Goal: Task Accomplishment & Management: Use online tool/utility

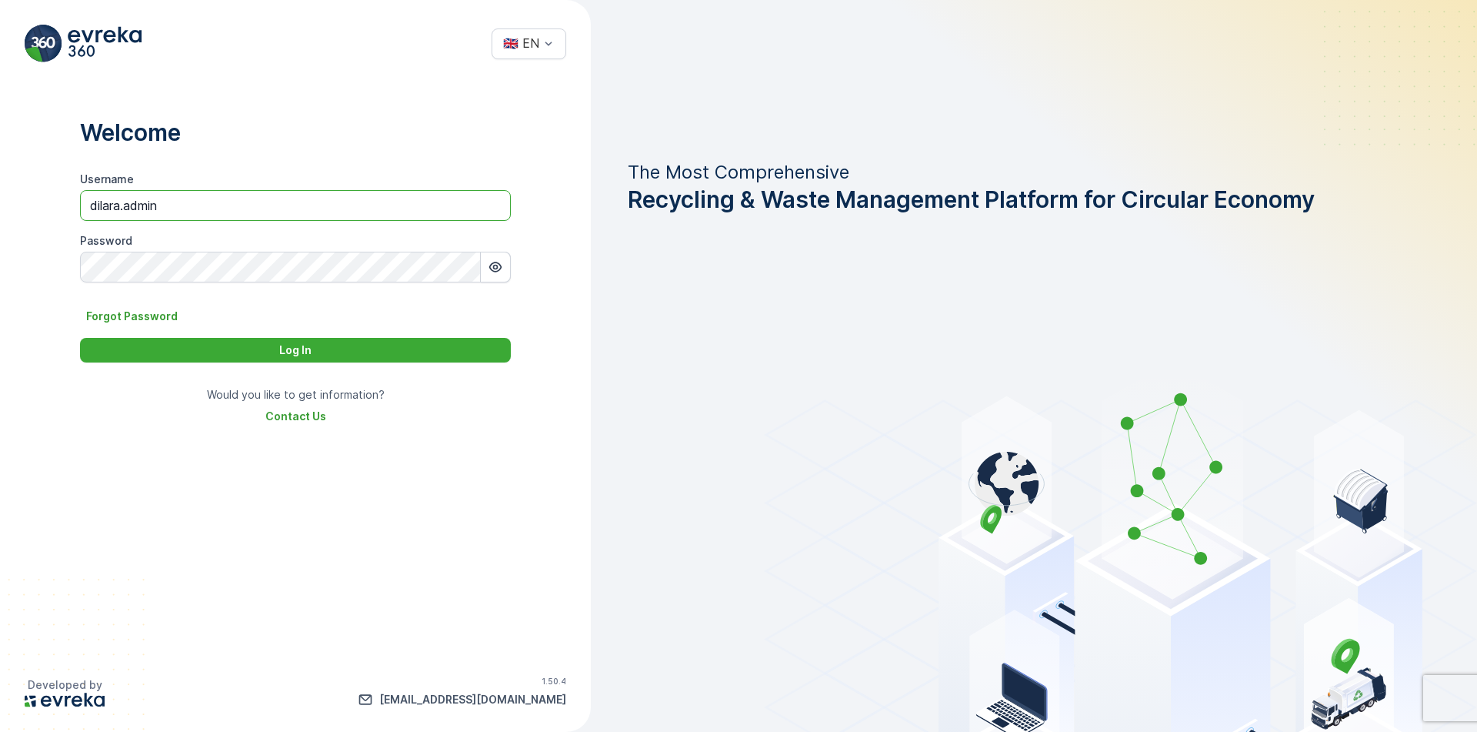
click at [348, 212] on input "dilara.admin" at bounding box center [295, 205] width 431 height 31
type input "ebru.caliskan"
click at [80, 338] on button "Log In" at bounding box center [295, 350] width 431 height 25
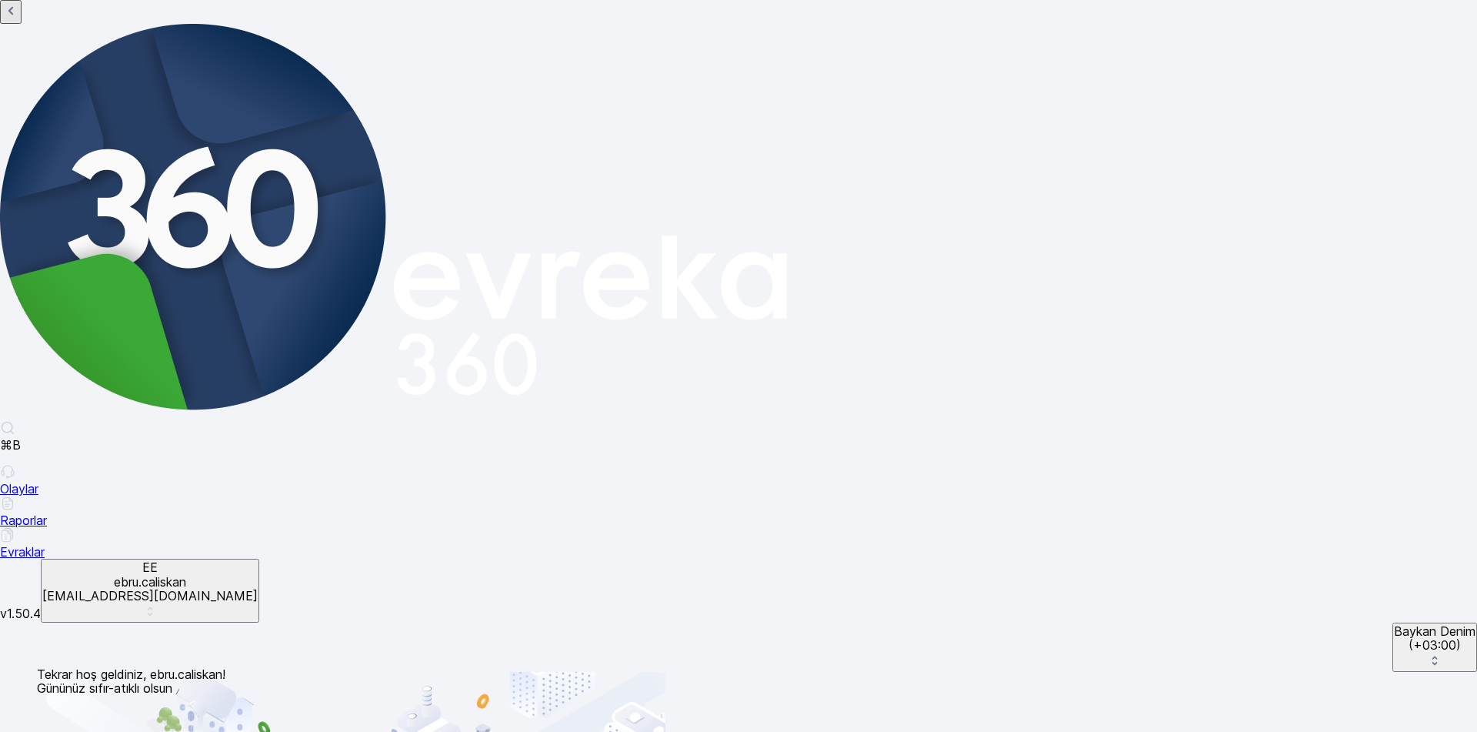
click at [95, 420] on div "⌘B Olaylar Raporlar Evraklar" at bounding box center [738, 489] width 1477 height 138
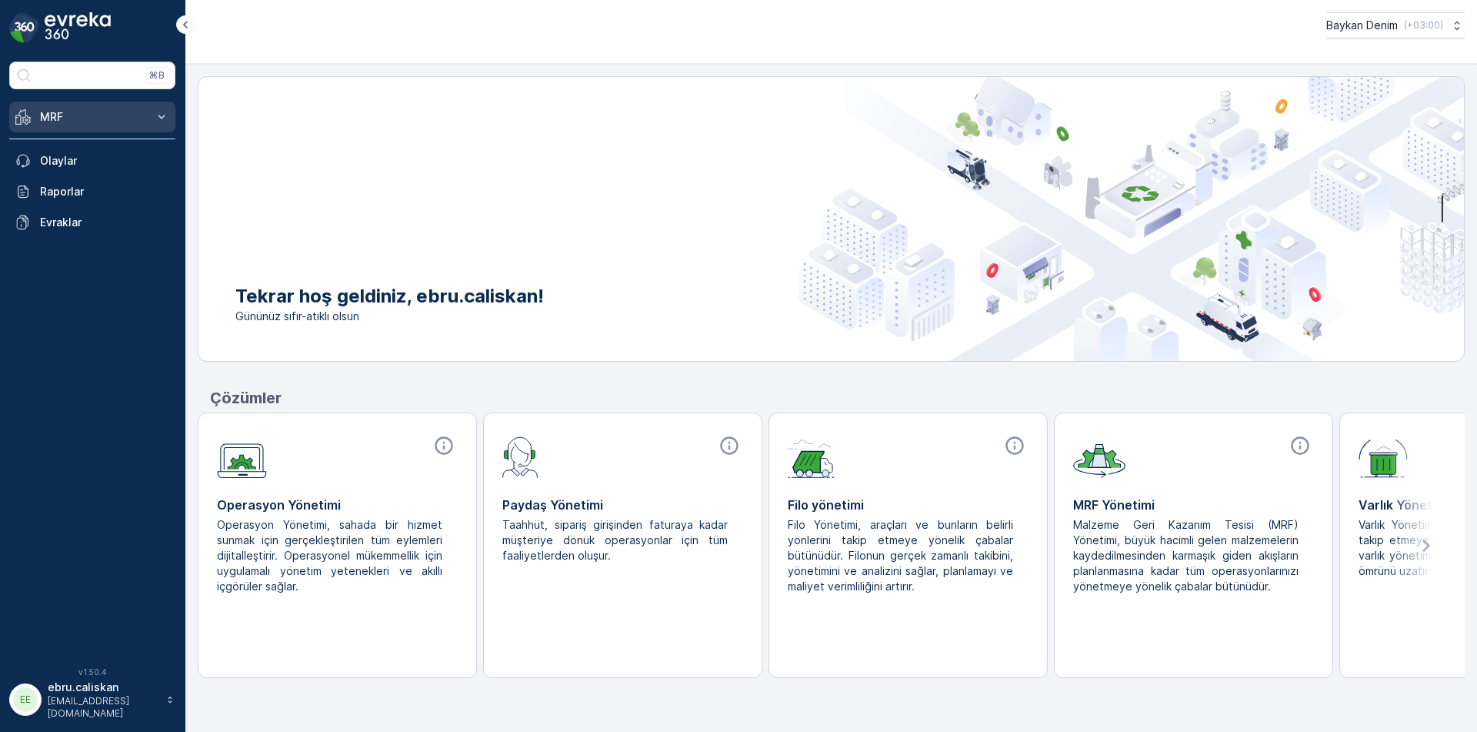
click at [77, 115] on p "MRF" at bounding box center [92, 116] width 105 height 15
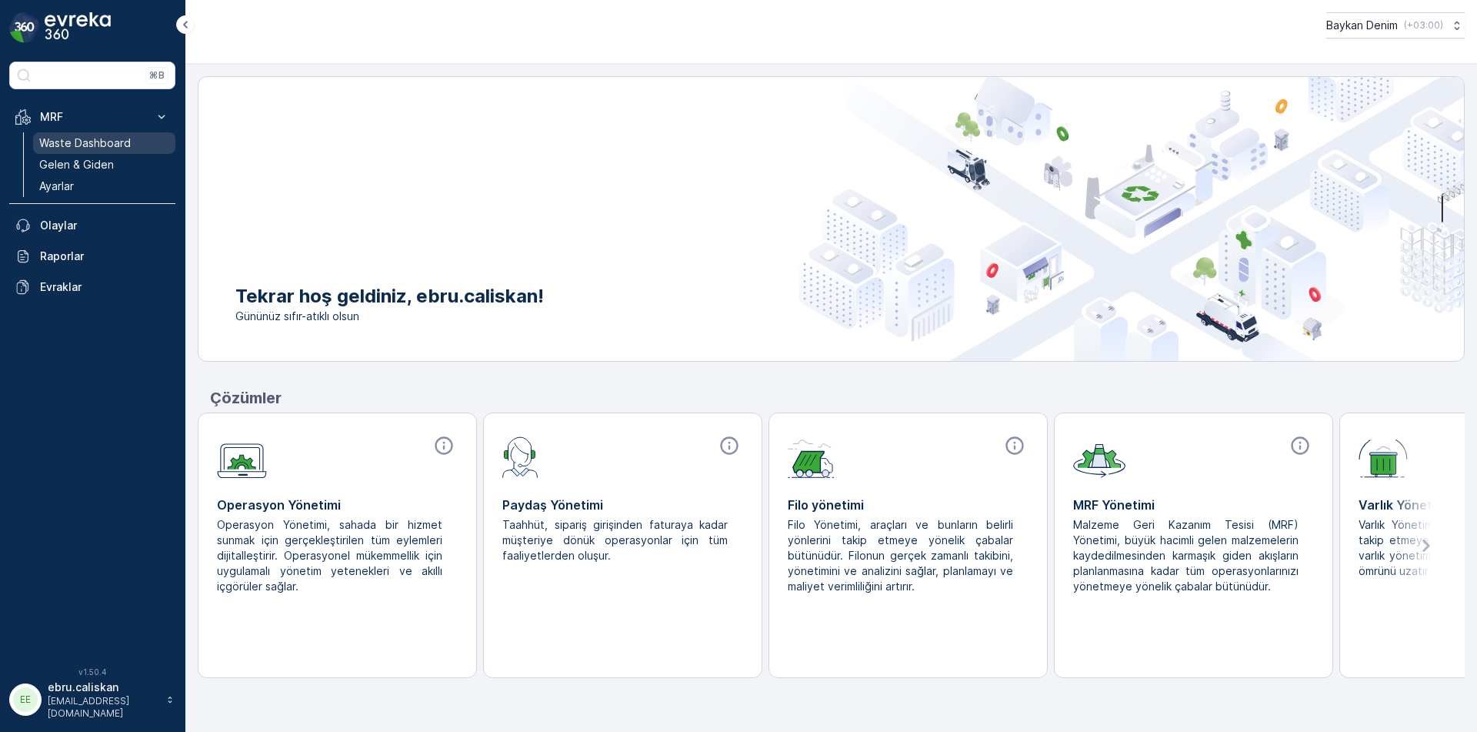
click at [123, 141] on p "Waste Dashboard" at bounding box center [85, 142] width 92 height 15
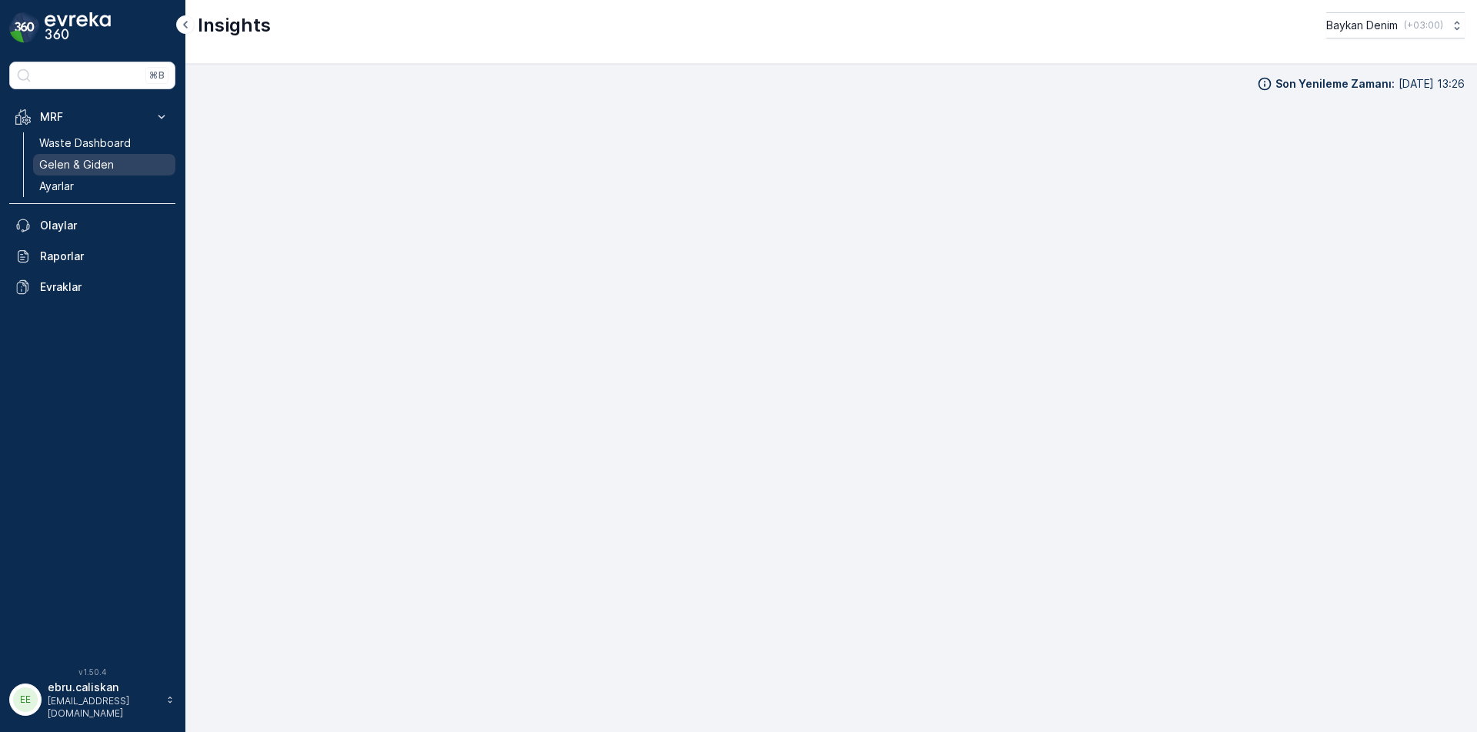
click at [122, 164] on link "Gelen & Giden" at bounding box center [104, 165] width 142 height 22
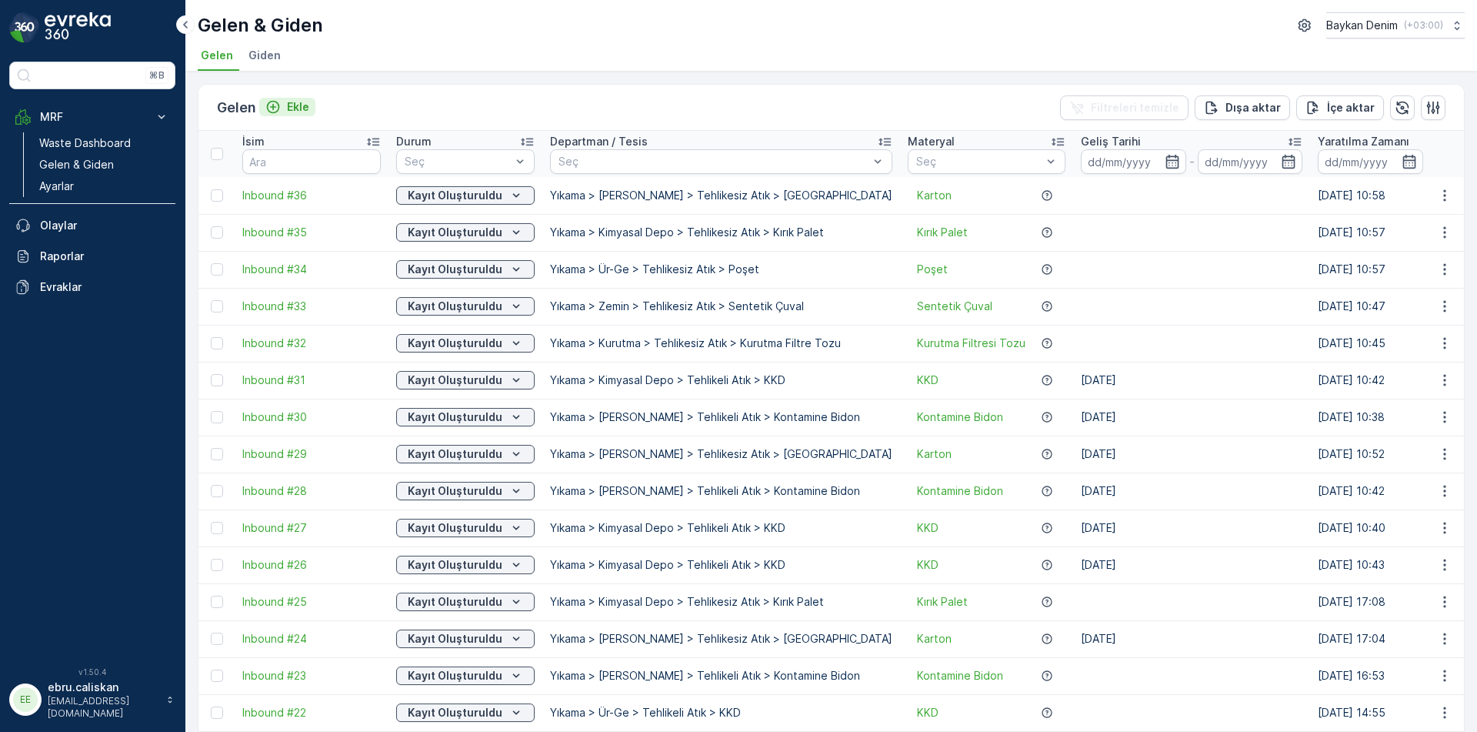
click at [302, 99] on p "Ekle" at bounding box center [298, 106] width 22 height 15
click at [516, 199] on icon "Kayıt Oluşturuldu" at bounding box center [515, 195] width 15 height 15
click at [1049, 48] on ul "Gelen Giden" at bounding box center [825, 58] width 1255 height 26
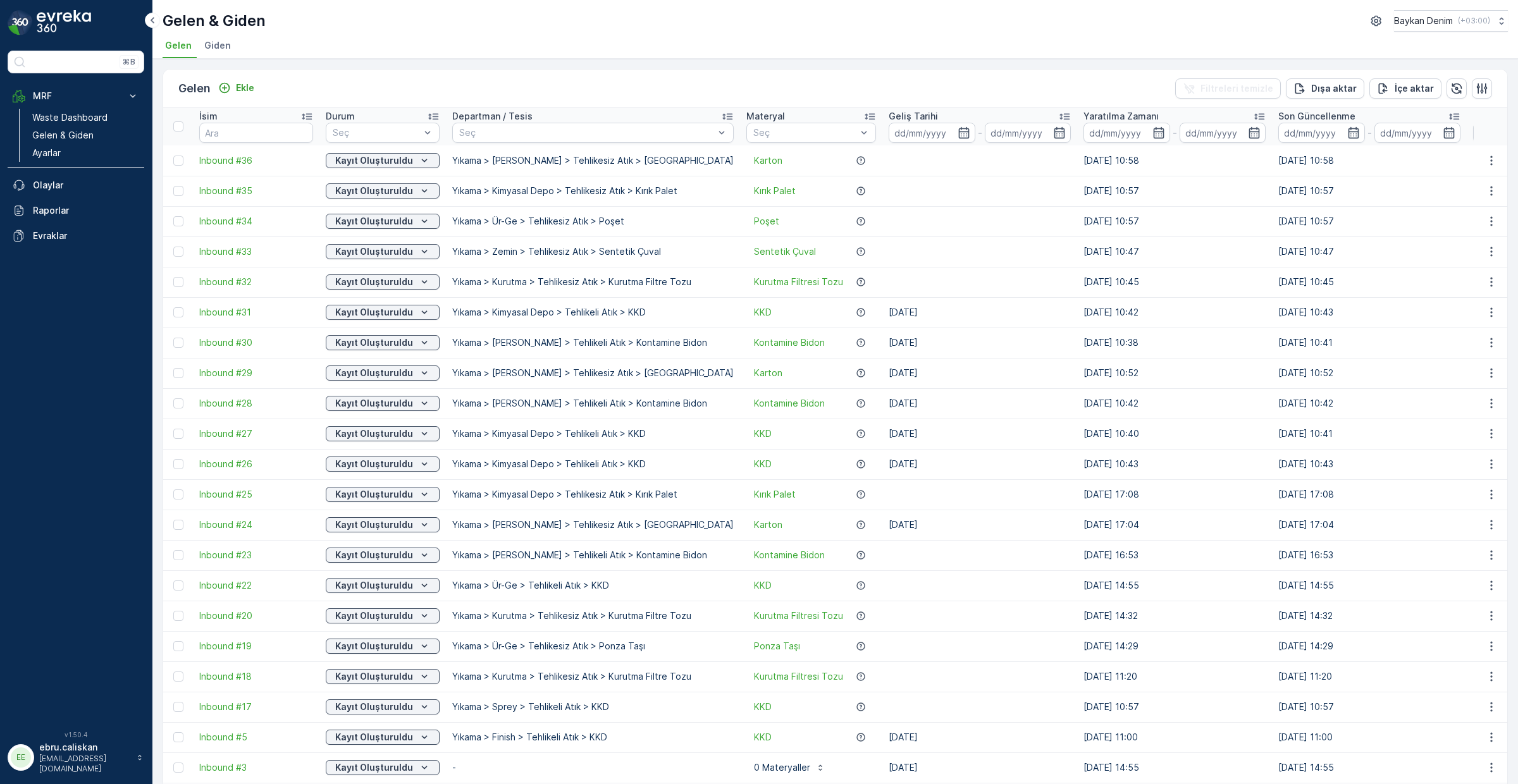
click at [89, 601] on span "v 1.50.4" at bounding box center [76, 734] width 137 height 7
click at [88, 601] on p "ebru.caliskan" at bounding box center [85, 747] width 91 height 12
click at [72, 453] on div "⌘B MRF Waste Dashboard Gelen & Giden Ayarlar Olaylar Raporlar Evraklar" at bounding box center [76, 383] width 137 height 665
click at [375, 156] on p "Kayıt Oluşturuldu" at bounding box center [374, 160] width 78 height 12
click at [244, 163] on span "Inbound #36" at bounding box center [256, 160] width 113 height 12
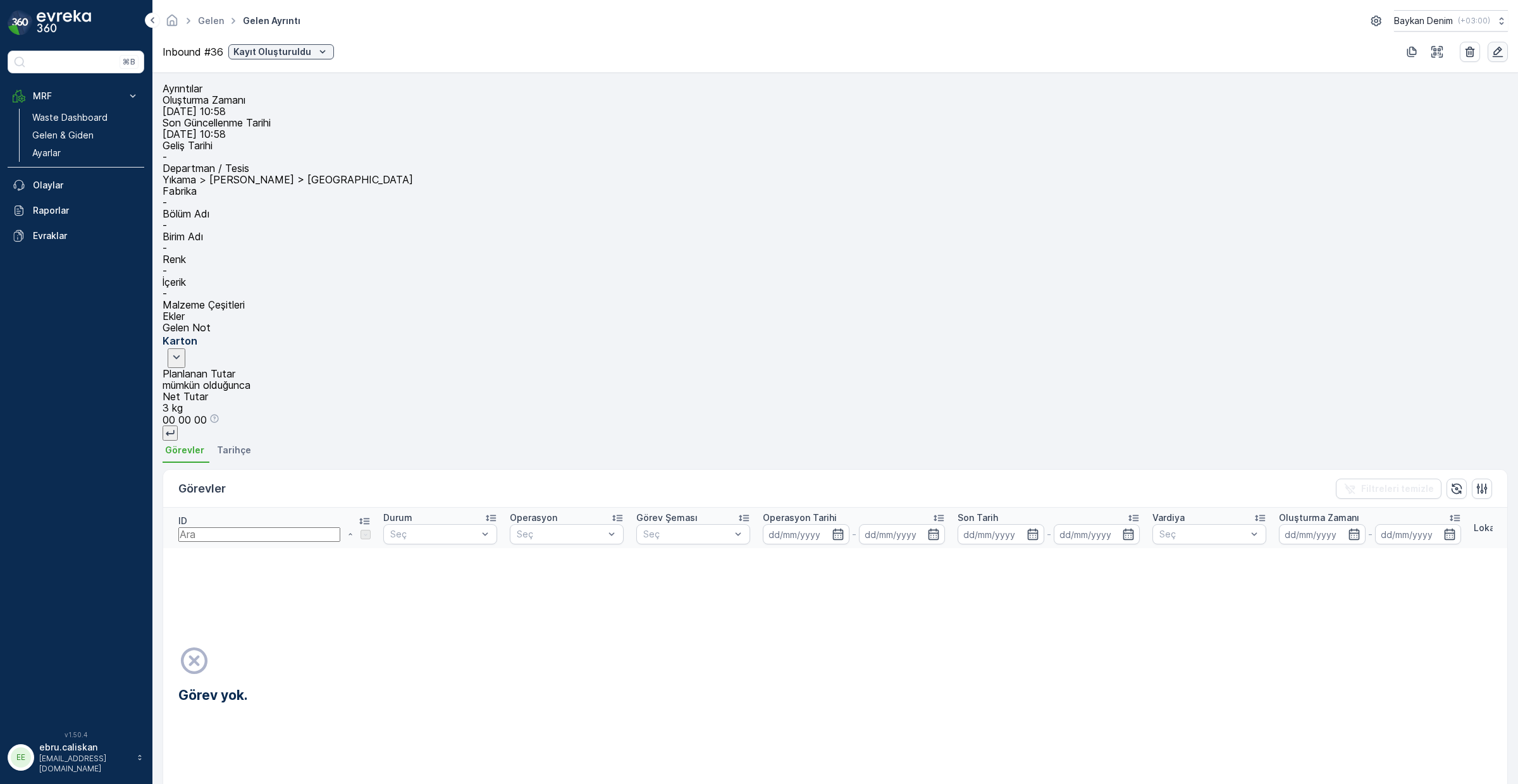
click at [1214, 56] on icon "button" at bounding box center [1497, 51] width 12 height 12
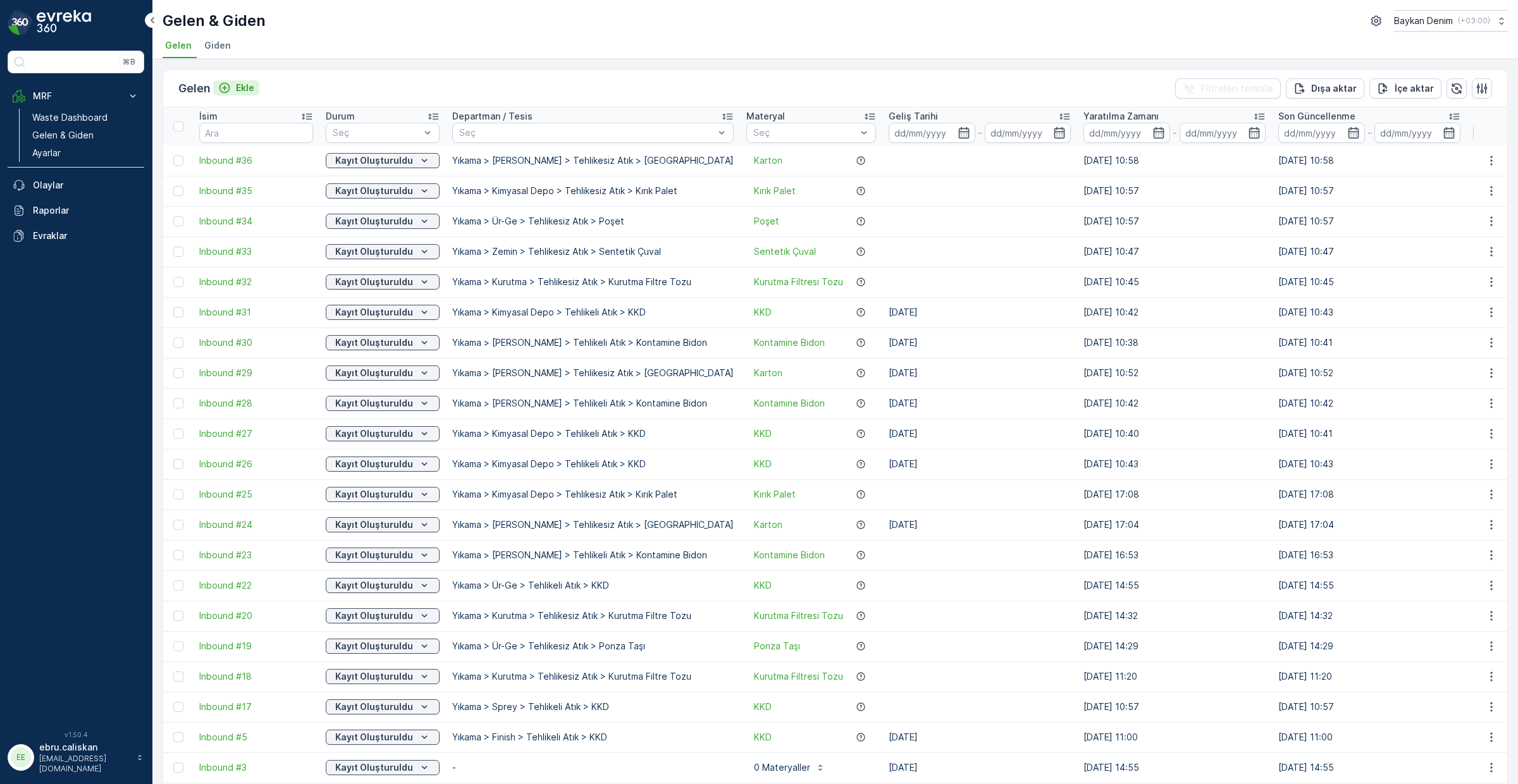
click at [241, 90] on p "Ekle" at bounding box center [245, 87] width 18 height 12
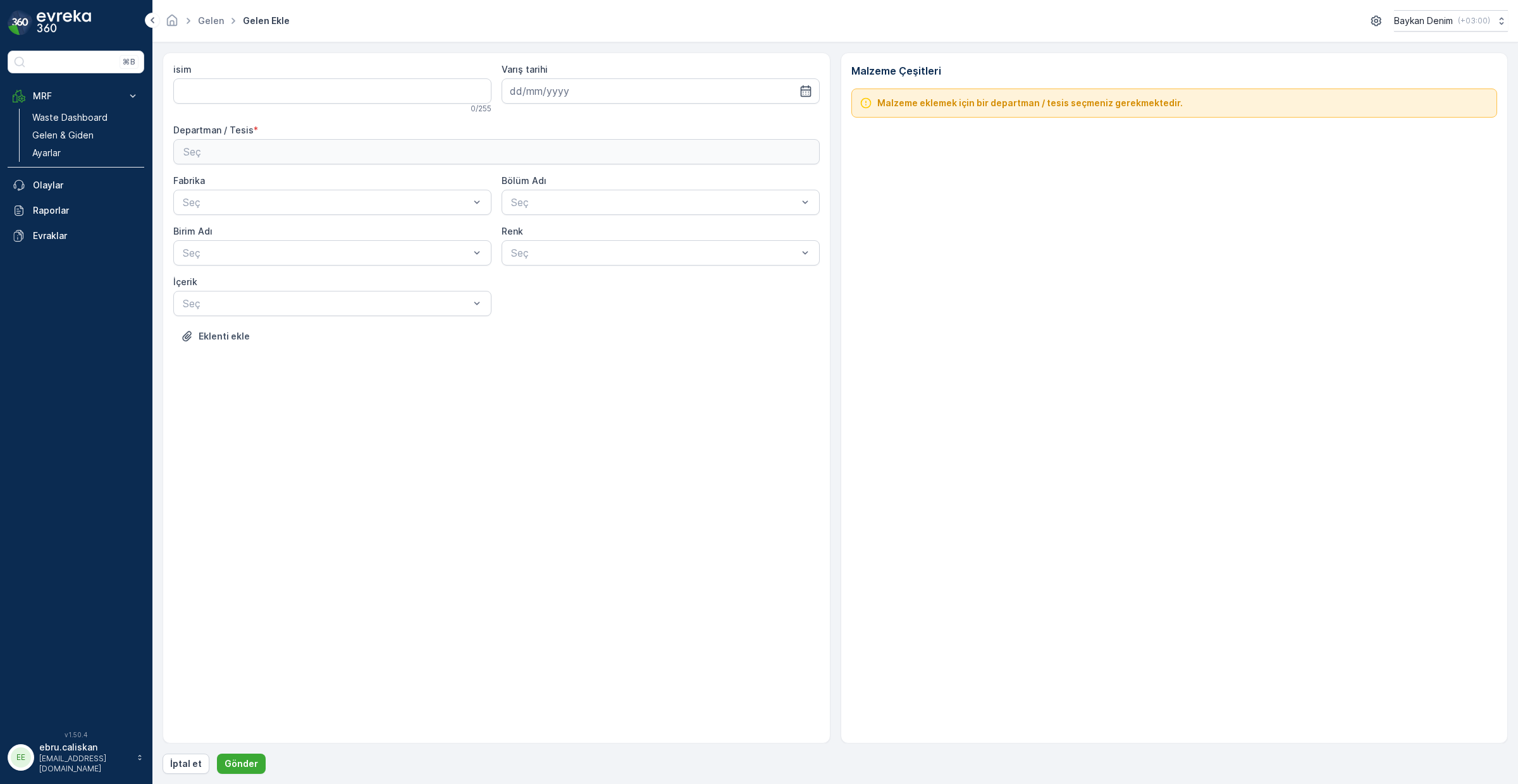
click at [360, 158] on div "Seç" at bounding box center [497, 151] width 627 height 15
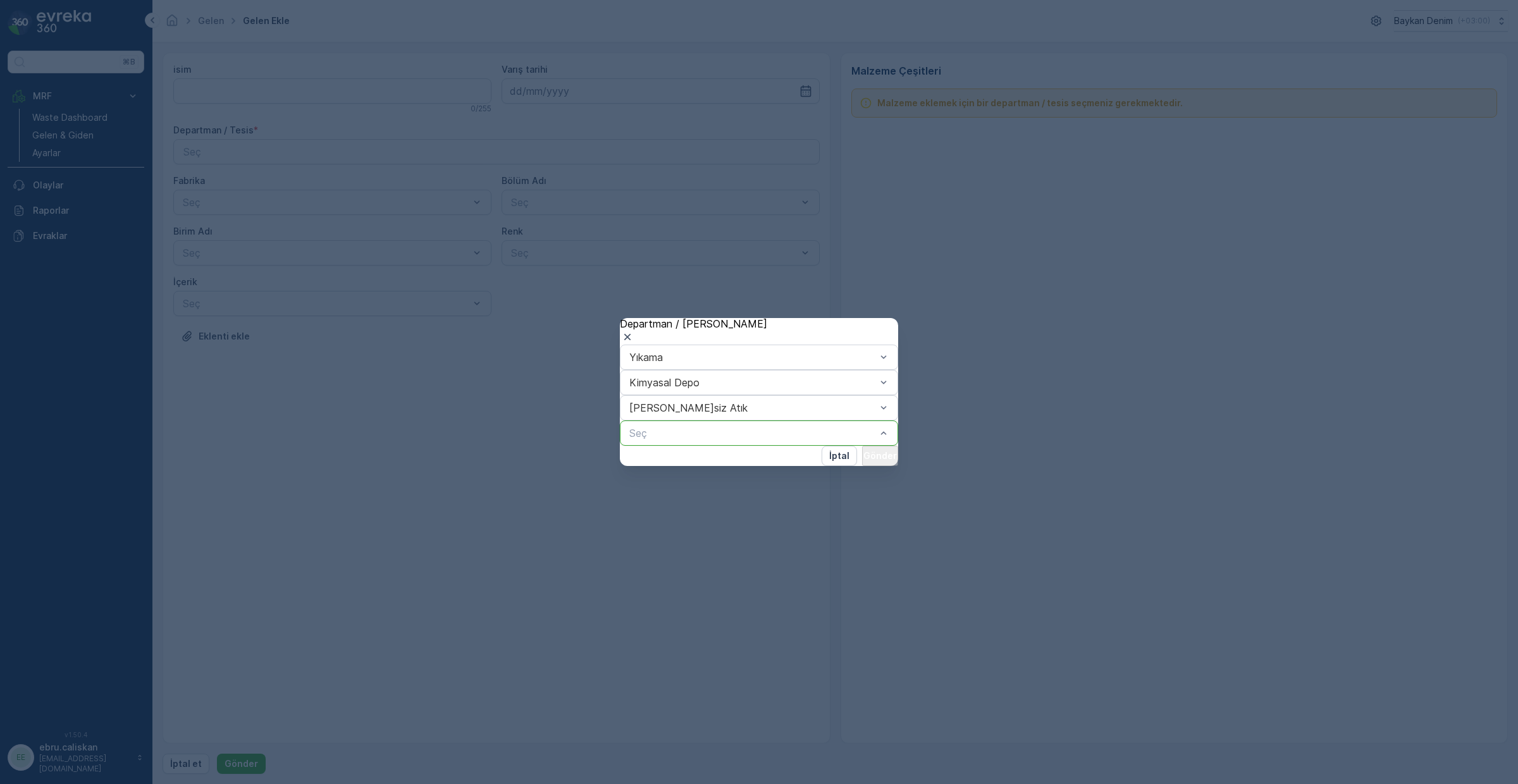
click at [857, 462] on p "Gönder" at bounding box center [873, 455] width 34 height 12
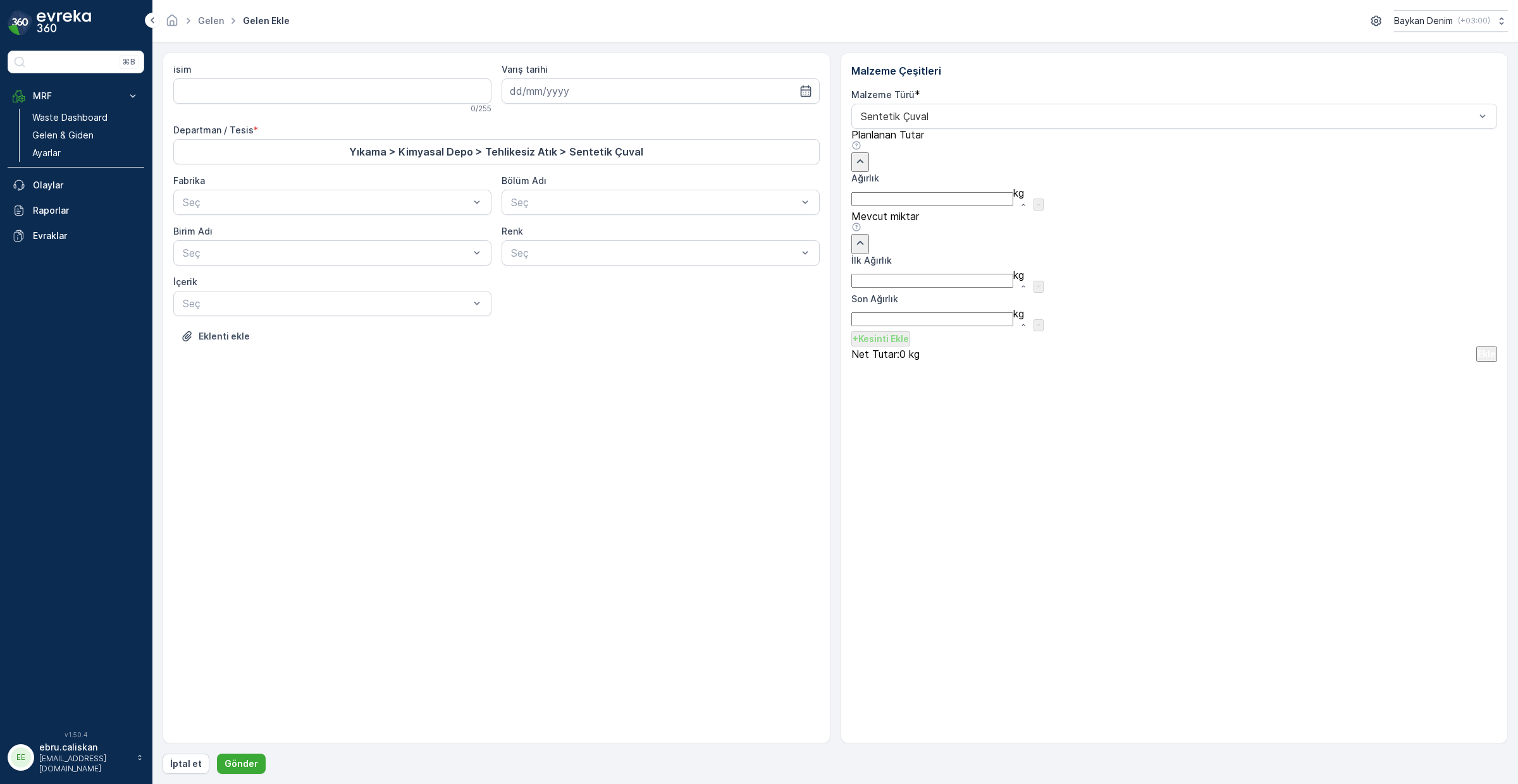
click at [1013, 206] on input "Ağırlık" at bounding box center [932, 199] width 162 height 14
click at [977, 288] on Ağırlık "İlk Ağırlık" at bounding box center [932, 280] width 162 height 14
type Ağırlık "10"
click at [1214, 360] on p "Ekle" at bounding box center [1487, 353] width 18 height 12
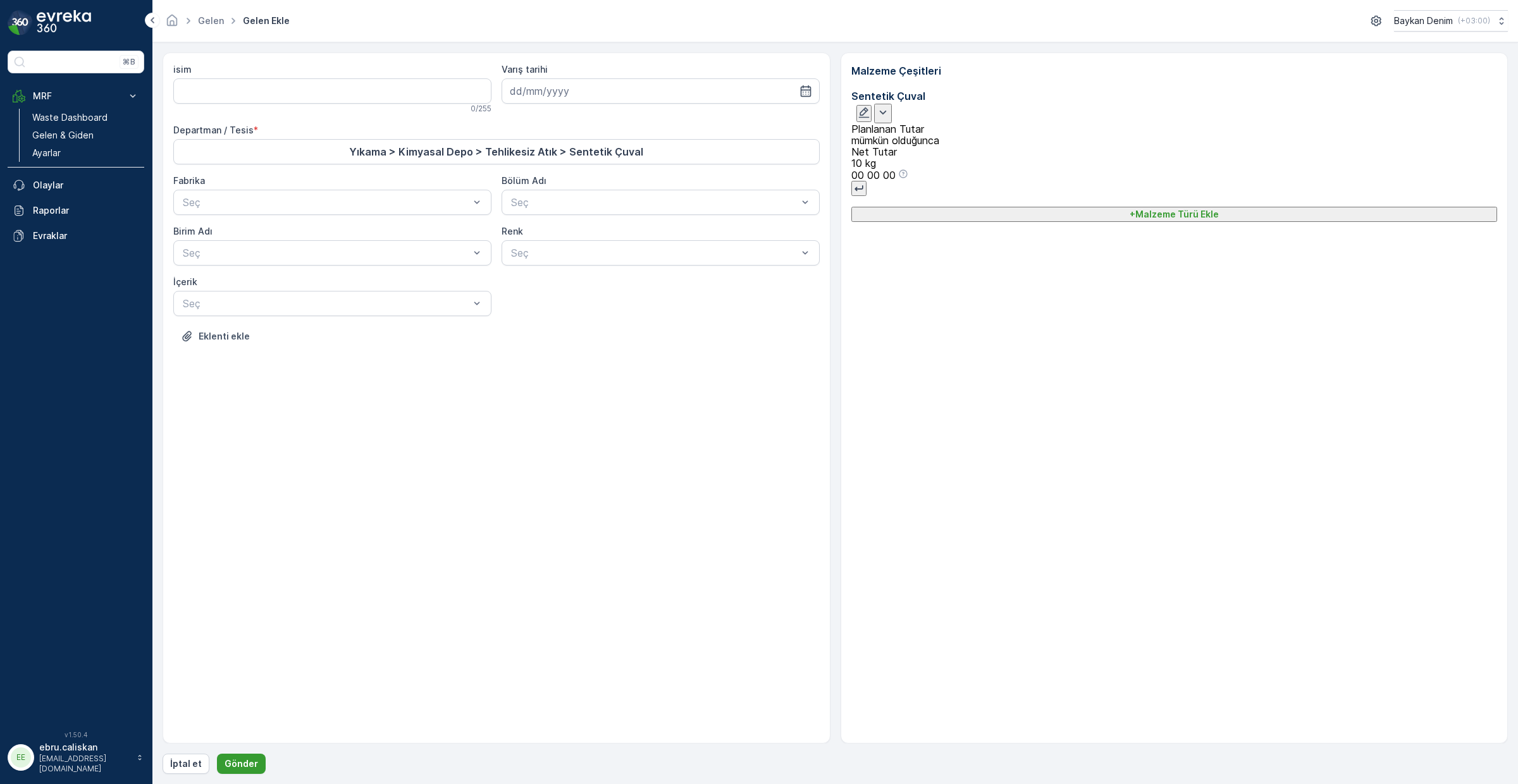
click at [244, 601] on p "Gönder" at bounding box center [241, 763] width 34 height 12
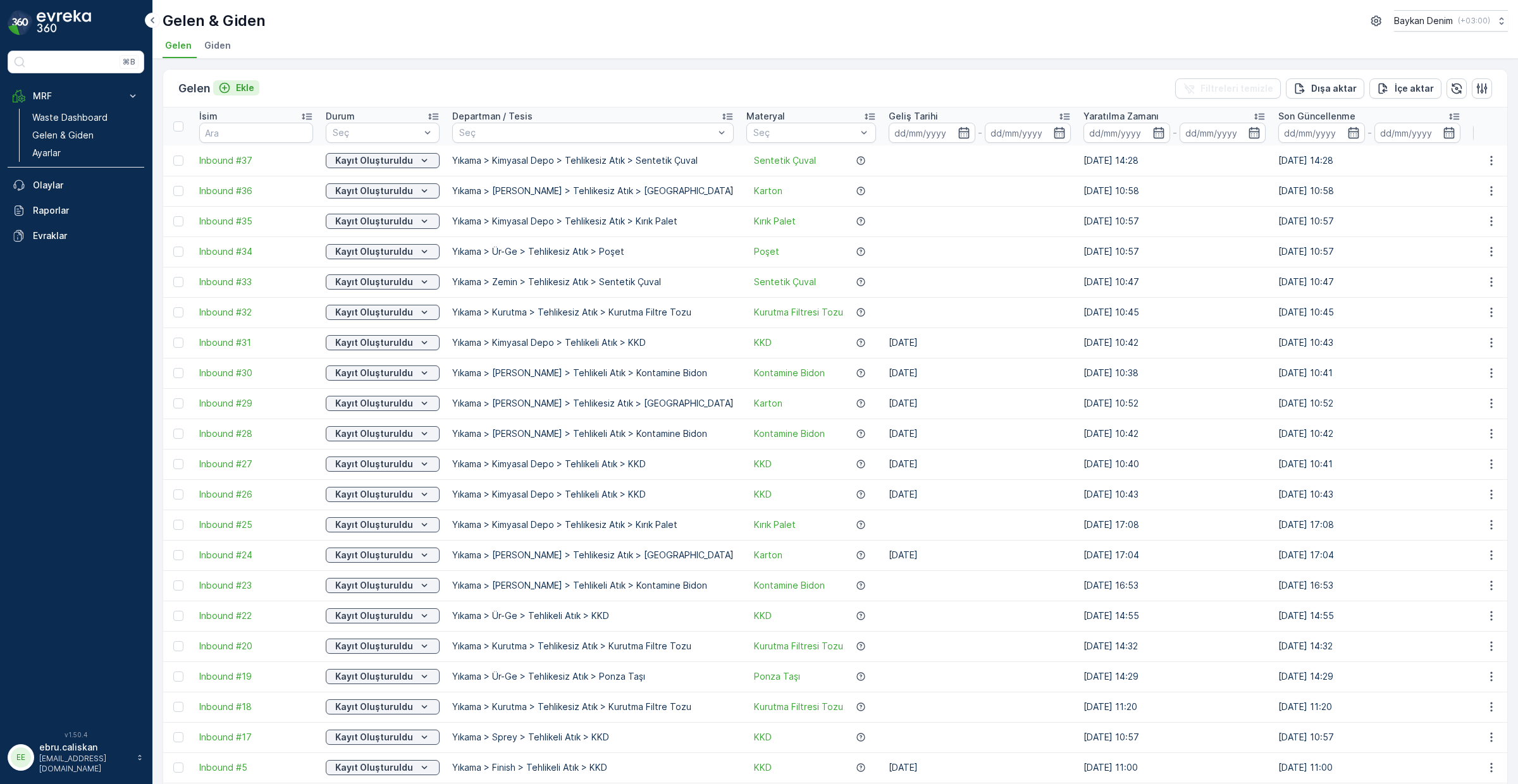
click at [247, 85] on p "Ekle" at bounding box center [245, 87] width 18 height 12
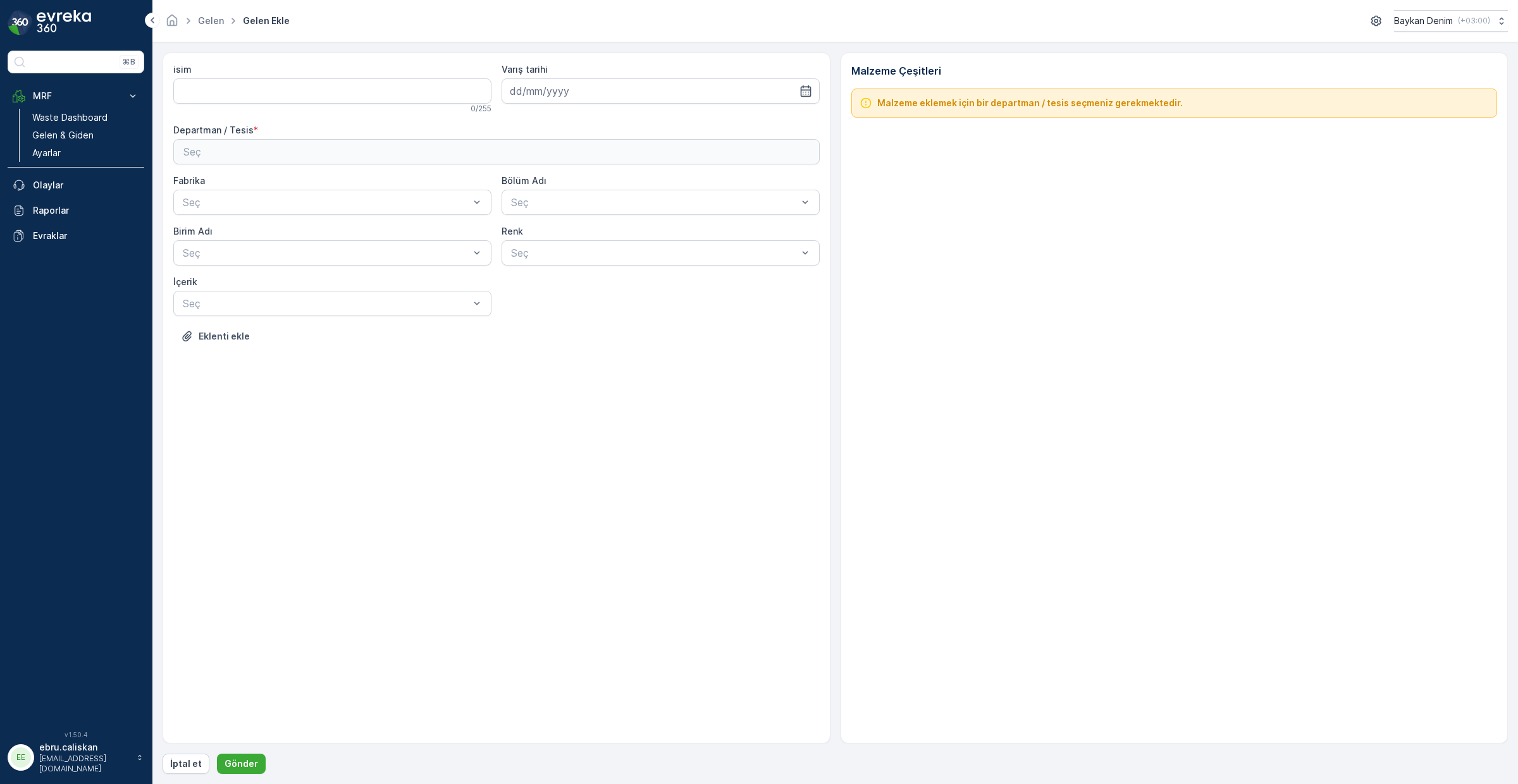
click at [396, 148] on div "Seç" at bounding box center [497, 151] width 627 height 15
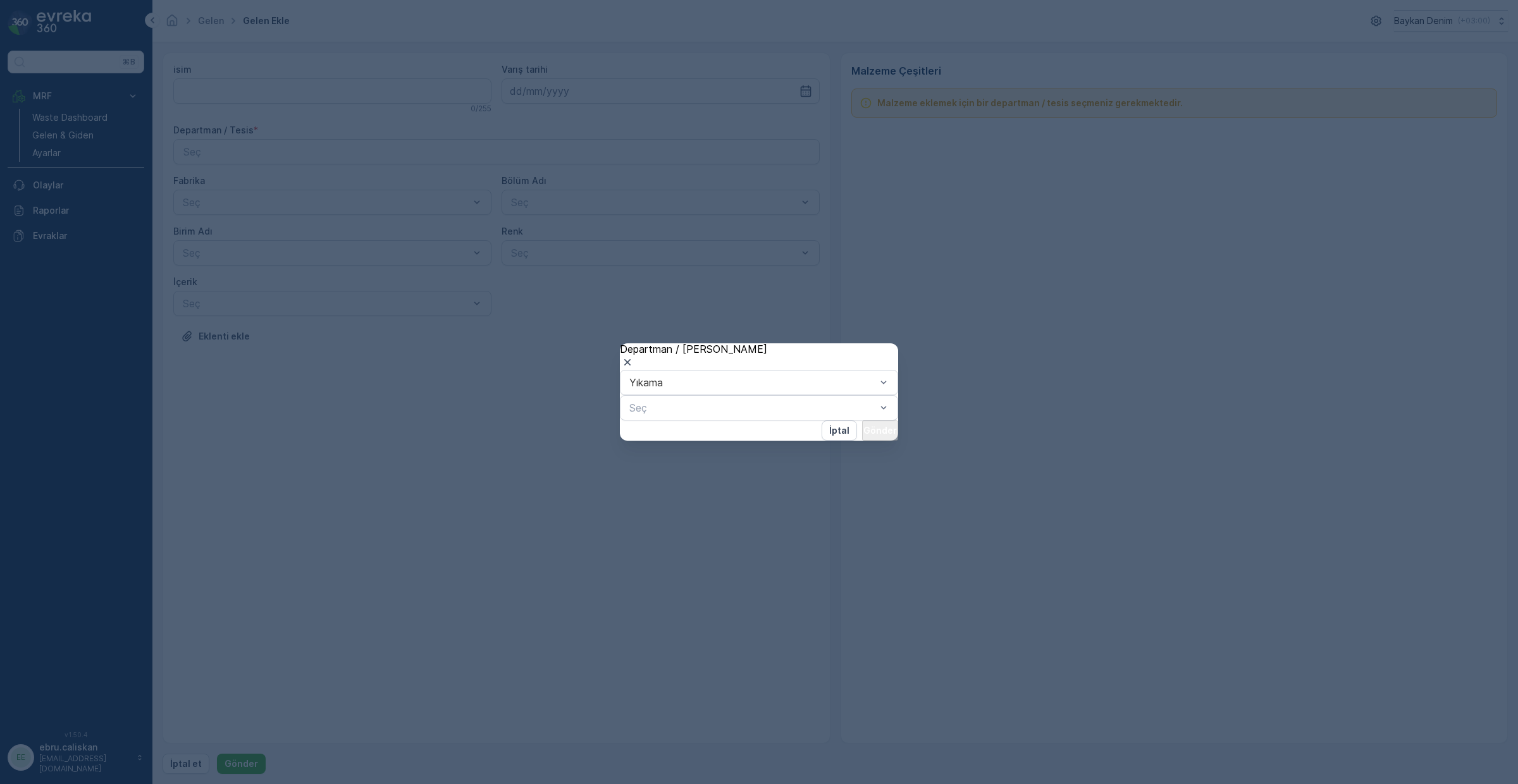
click at [690, 421] on div "Yıkama Seç" at bounding box center [759, 395] width 278 height 51
click at [689, 416] on div "Seç" at bounding box center [759, 408] width 278 height 25
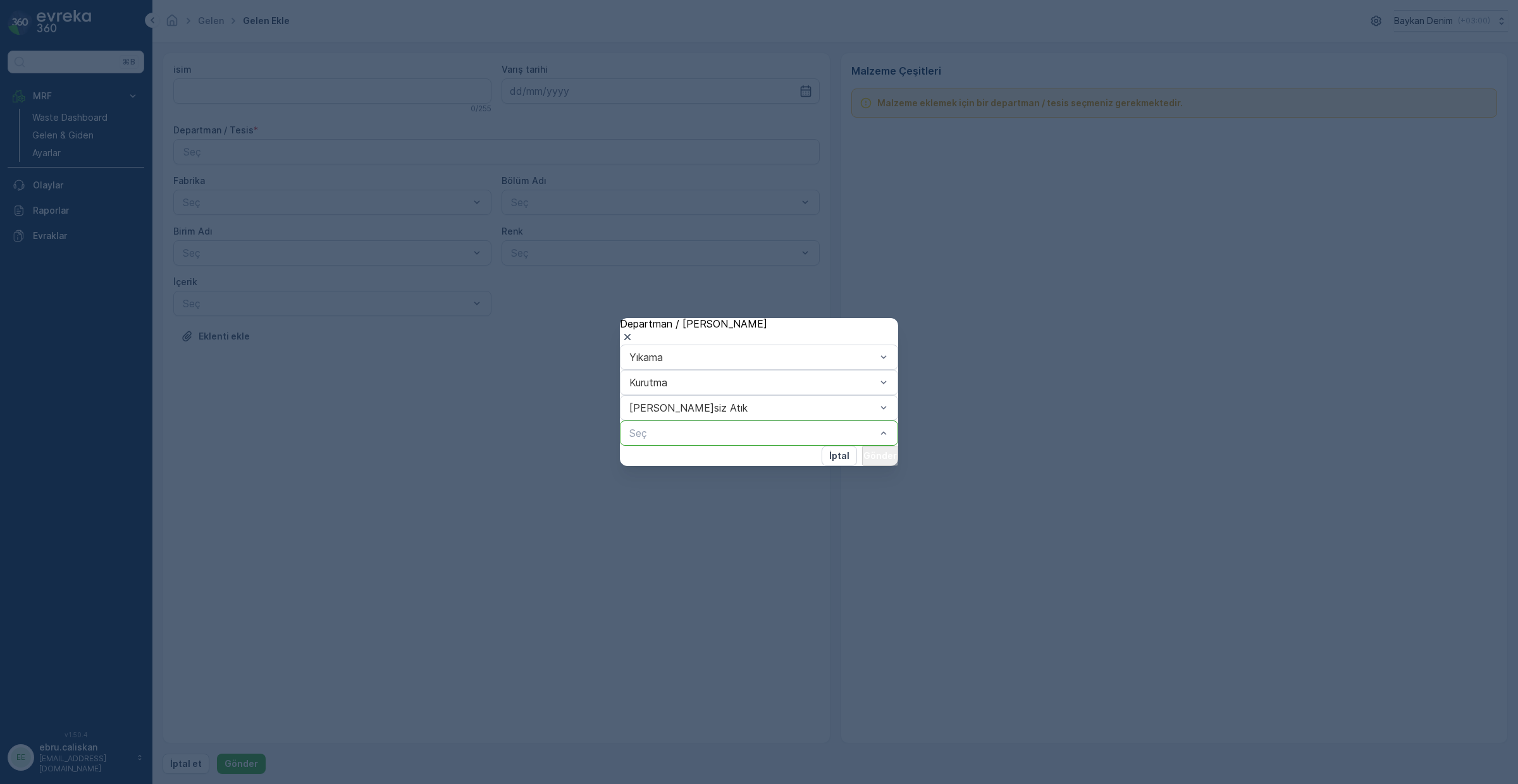
click at [857, 462] on p "Gönder" at bounding box center [873, 455] width 34 height 12
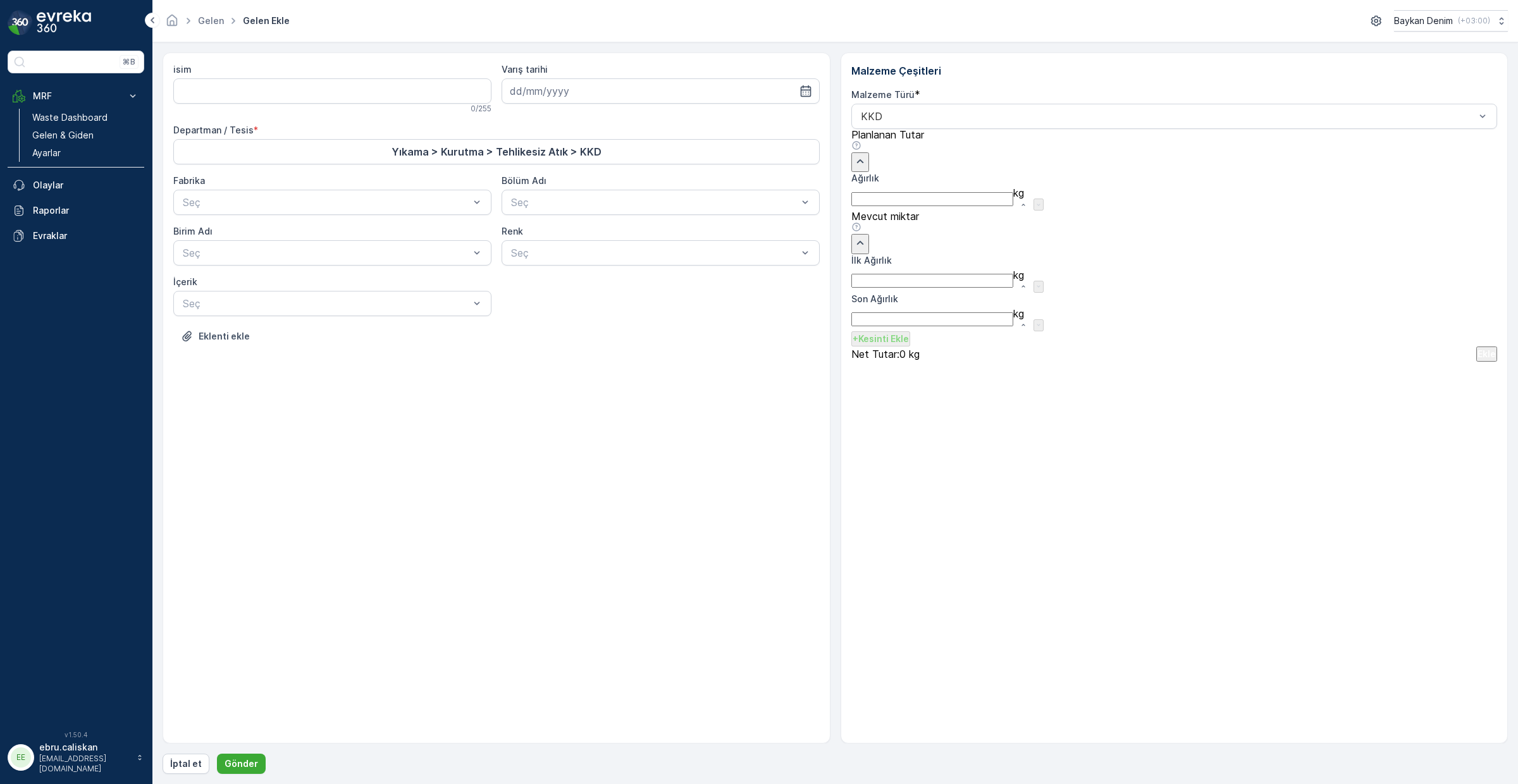
click at [1013, 288] on Ağırlık "İlk Ağırlık" at bounding box center [932, 280] width 162 height 14
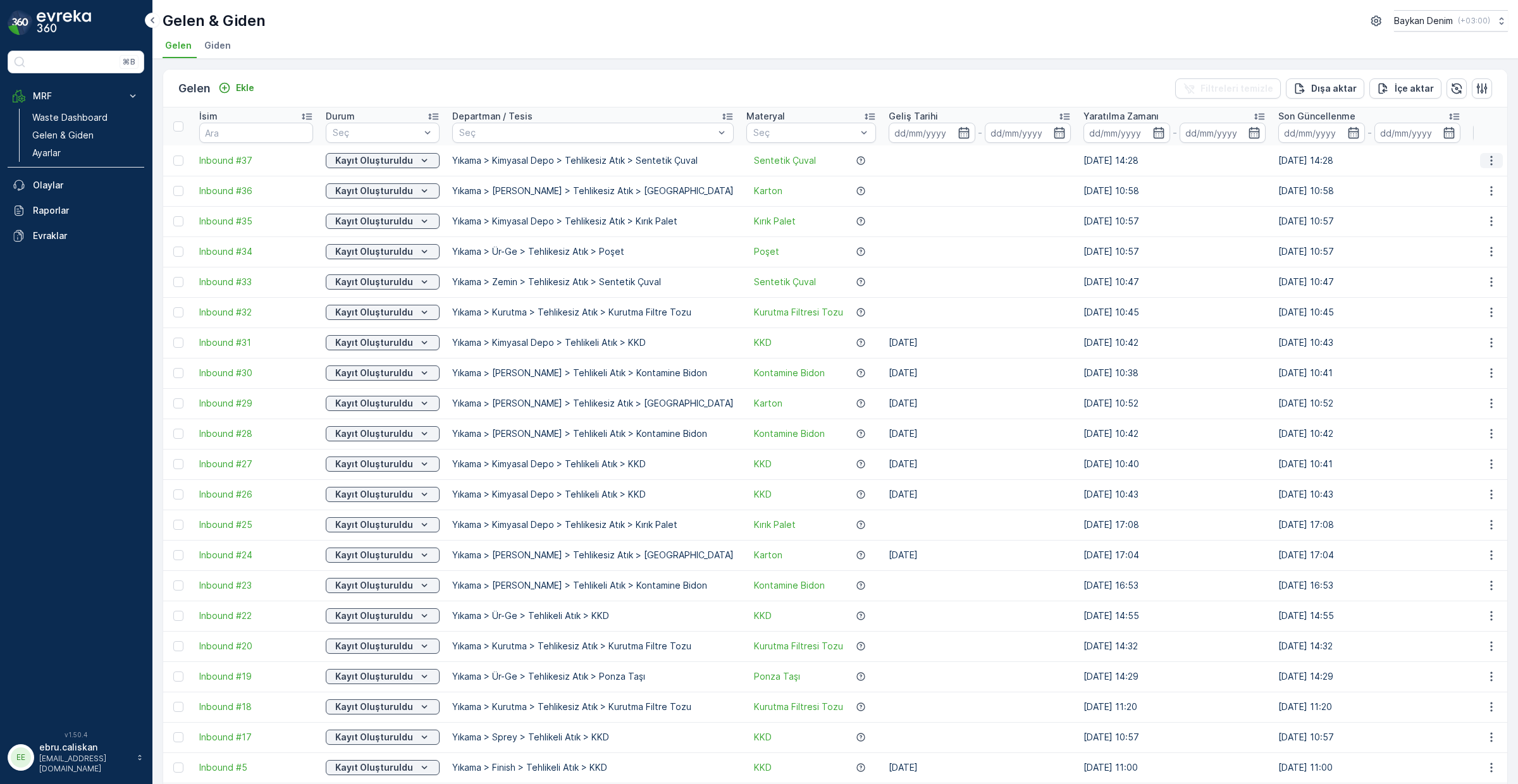
click at [1214, 160] on icon "button" at bounding box center [1491, 160] width 12 height 12
click at [1214, 330] on span "QR'ı yazdır" at bounding box center [1444, 335] width 50 height 12
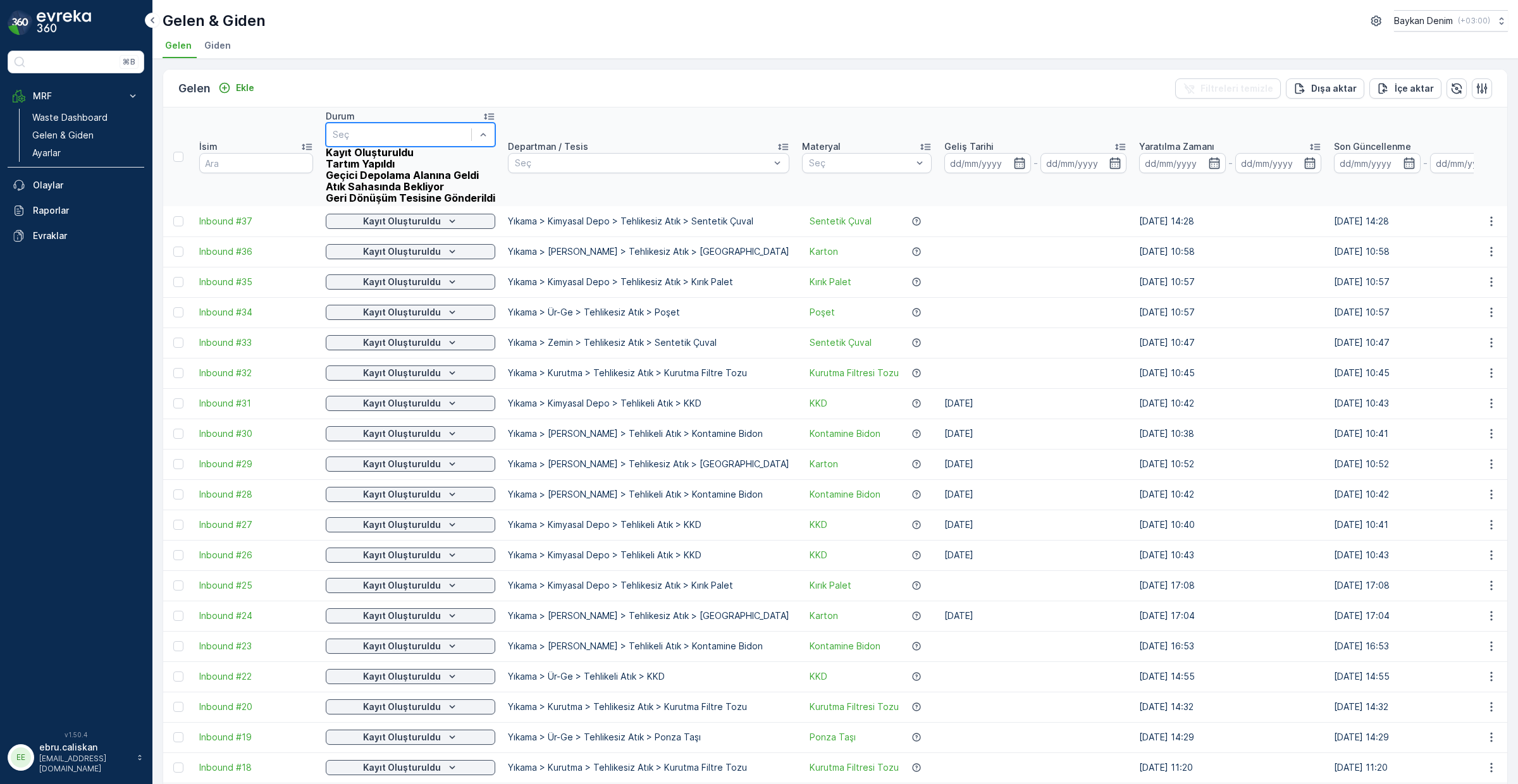
click at [817, 69] on div "Gelen Ekle Filtreleri temizle Dışa aktar İçe aktar İsim Durum Kayıt Oluşturuldu…" at bounding box center [835, 520] width 1345 height 903
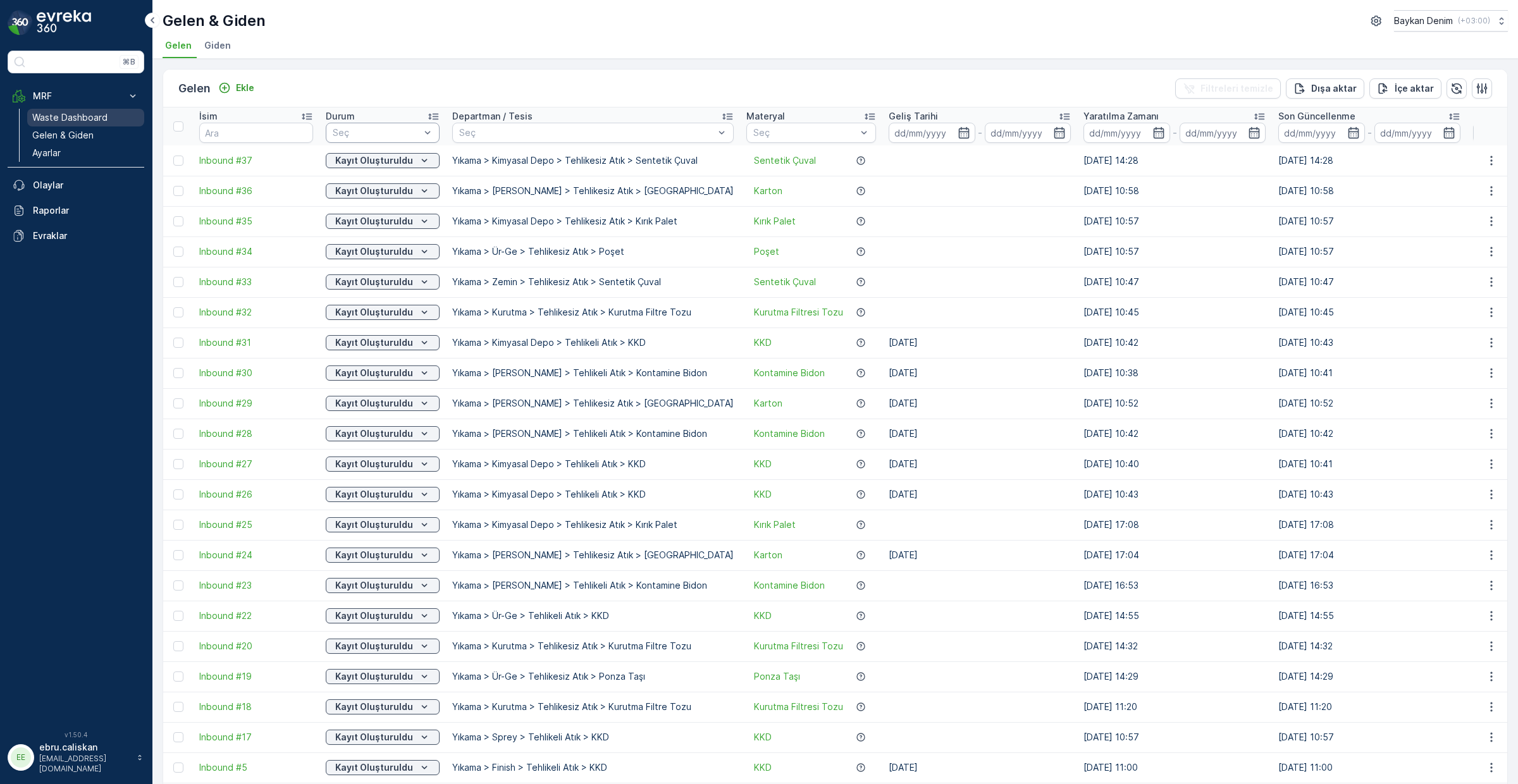
click at [107, 115] on link "Waste Dashboard" at bounding box center [86, 118] width 117 height 18
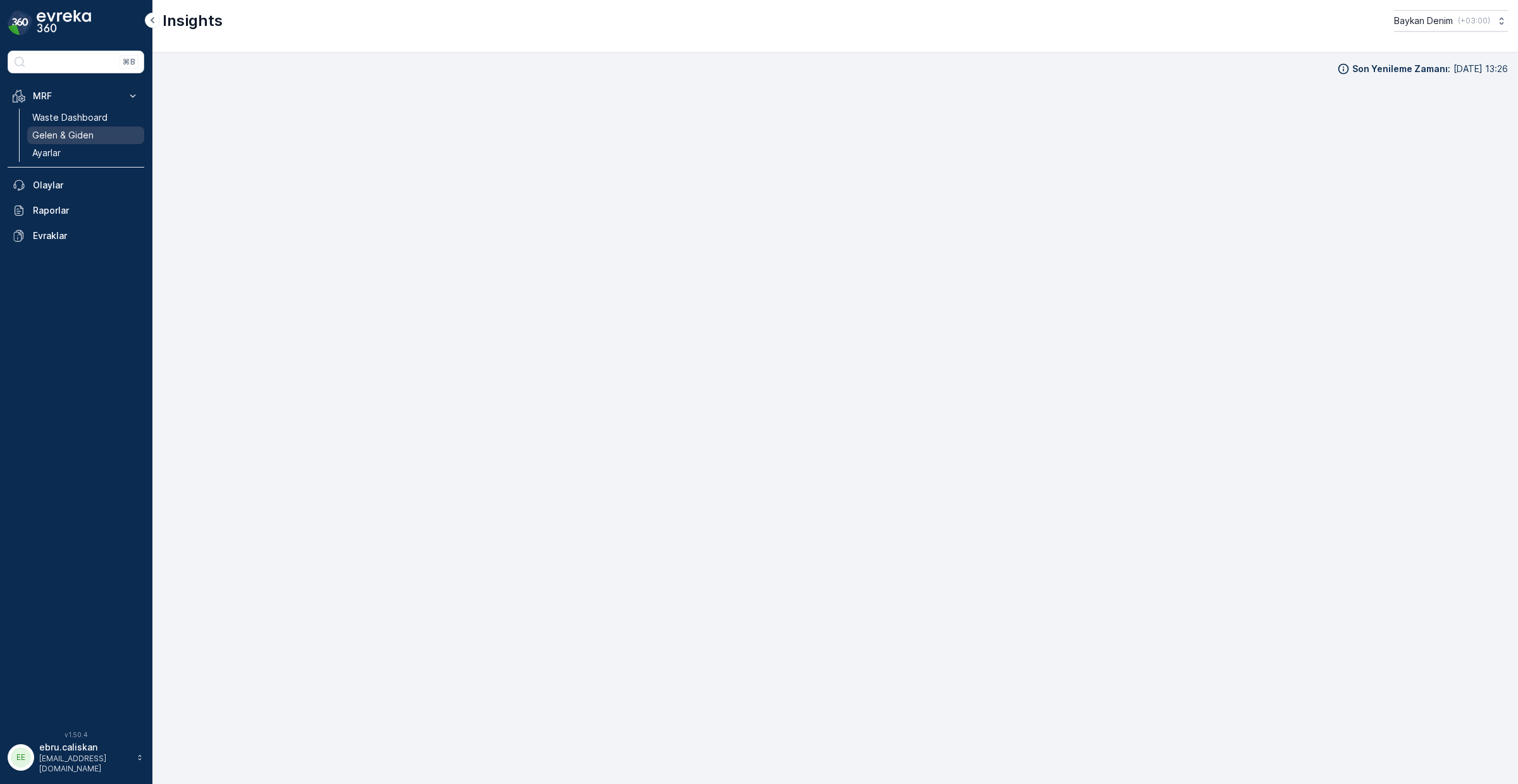
click at [88, 135] on p "Gelen & Giden" at bounding box center [62, 135] width 62 height 12
